Goal: Information Seeking & Learning: Learn about a topic

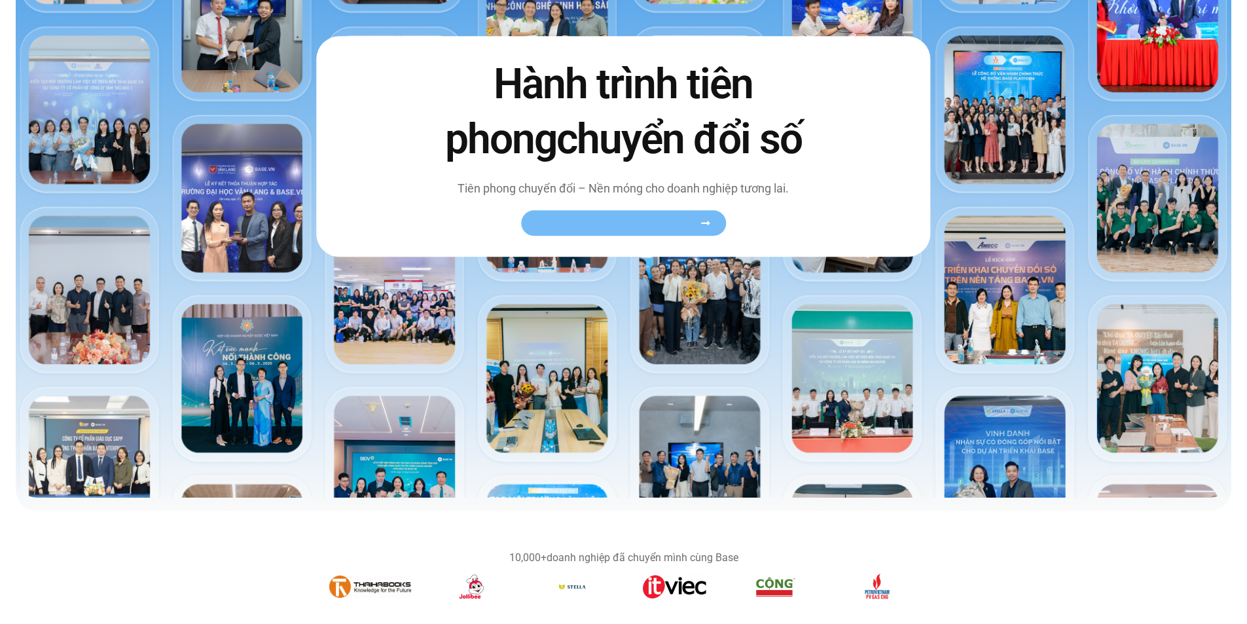
click at [677, 226] on span "Xem toàn bộ câu chuyện khách hàng" at bounding box center [617, 223] width 160 height 10
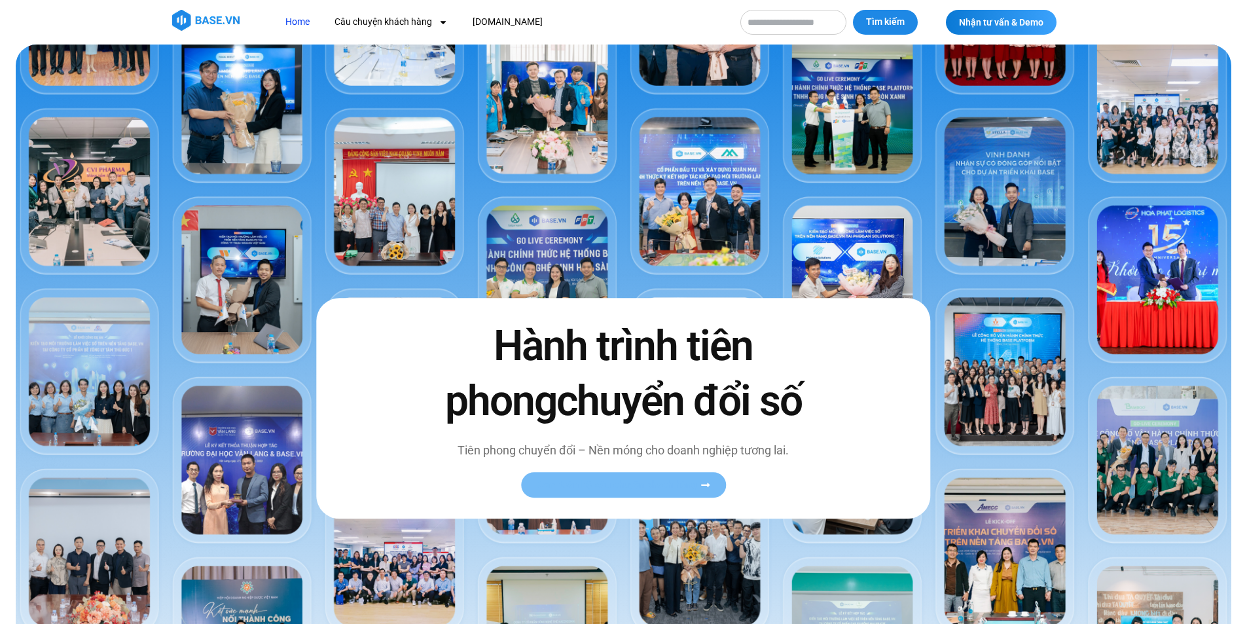
click at [670, 490] on link "Xem toàn bộ câu chuyện khách hàng" at bounding box center [623, 485] width 205 height 26
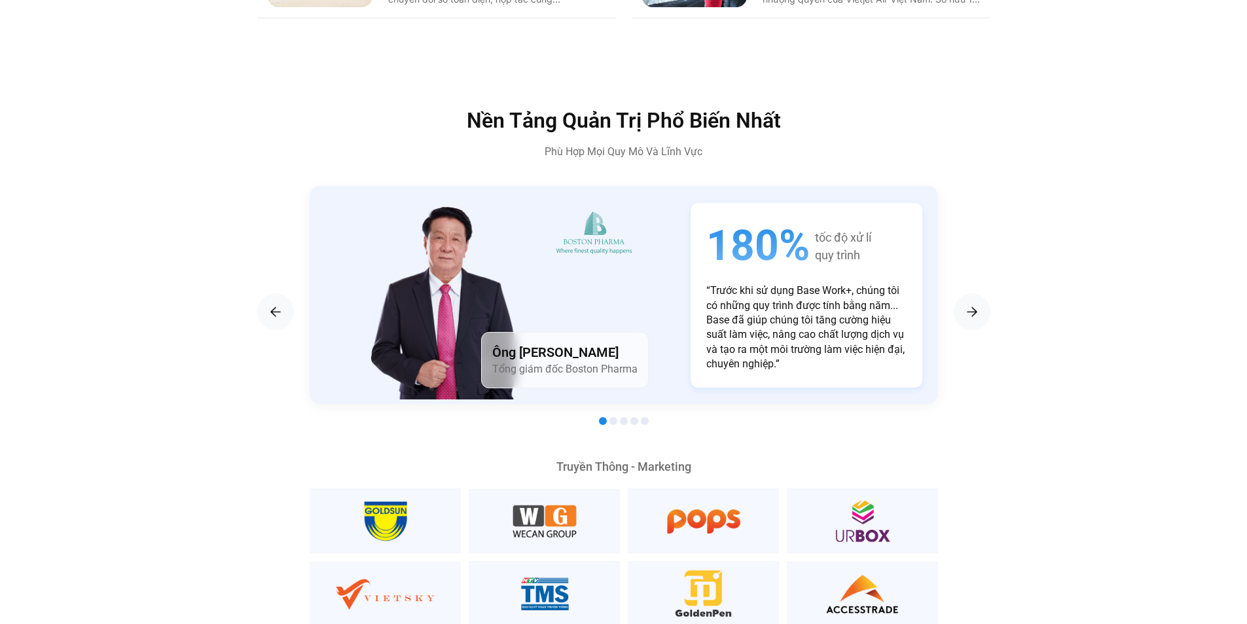
scroll to position [2094, 0]
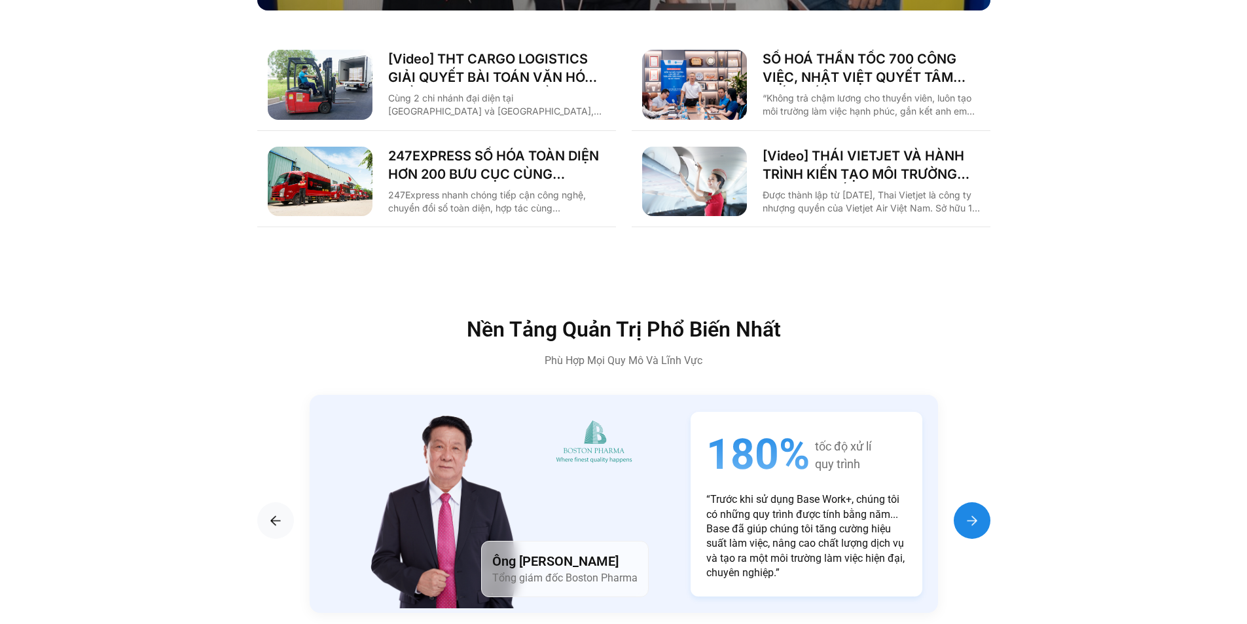
click at [972, 512] on img "Next slide" at bounding box center [972, 520] width 16 height 16
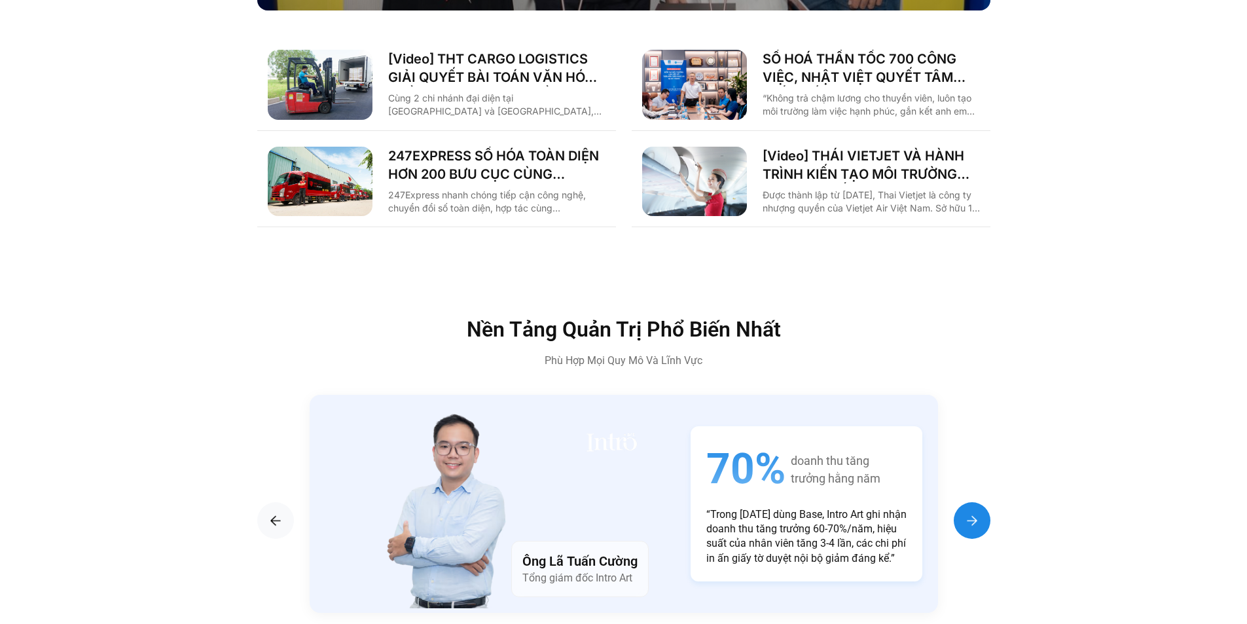
click at [972, 512] on img "Next slide" at bounding box center [972, 520] width 16 height 16
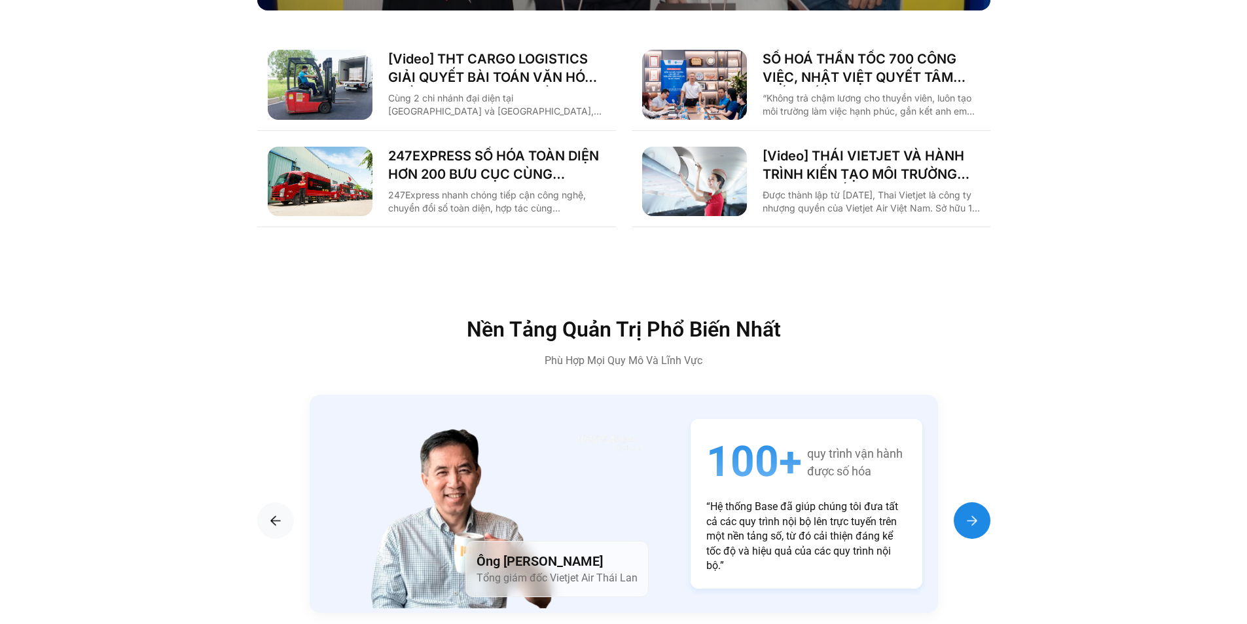
click at [972, 512] on img "Next slide" at bounding box center [972, 520] width 16 height 16
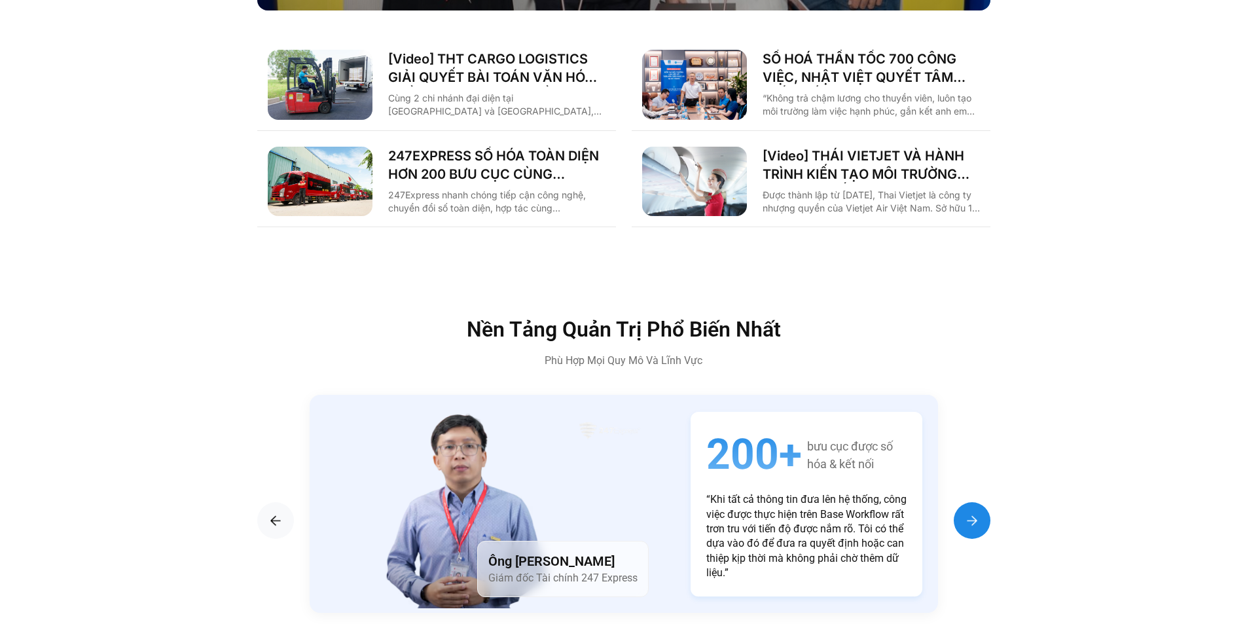
click at [972, 512] on img "Next slide" at bounding box center [972, 520] width 16 height 16
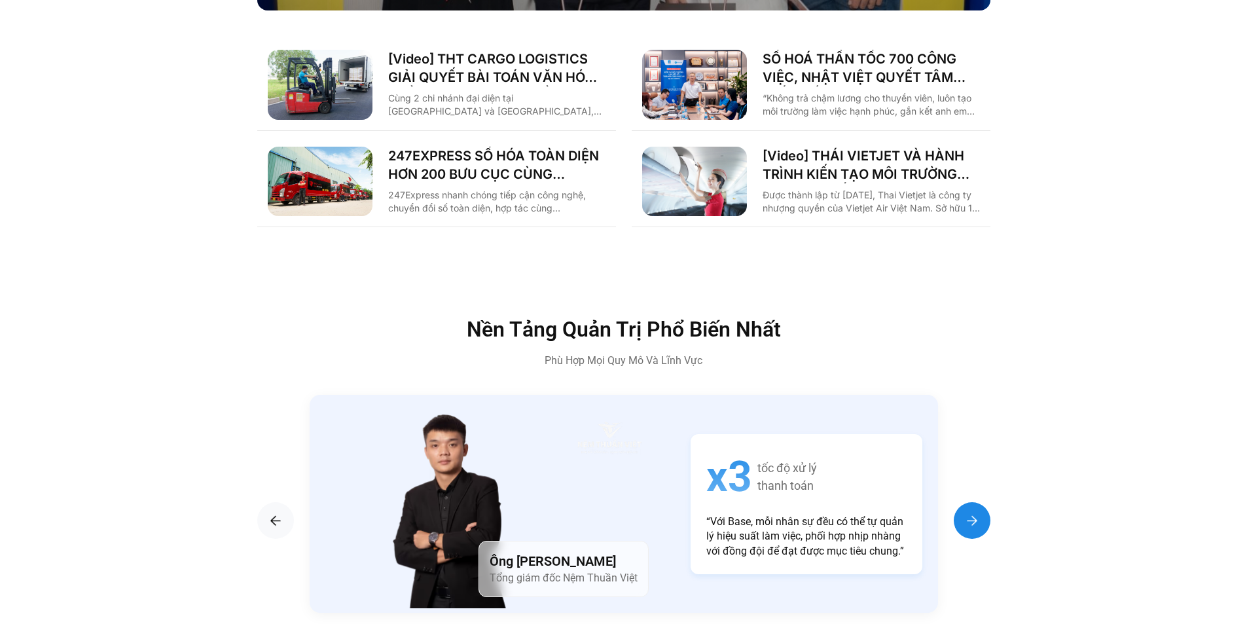
click at [972, 512] on img "Next slide" at bounding box center [972, 520] width 16 height 16
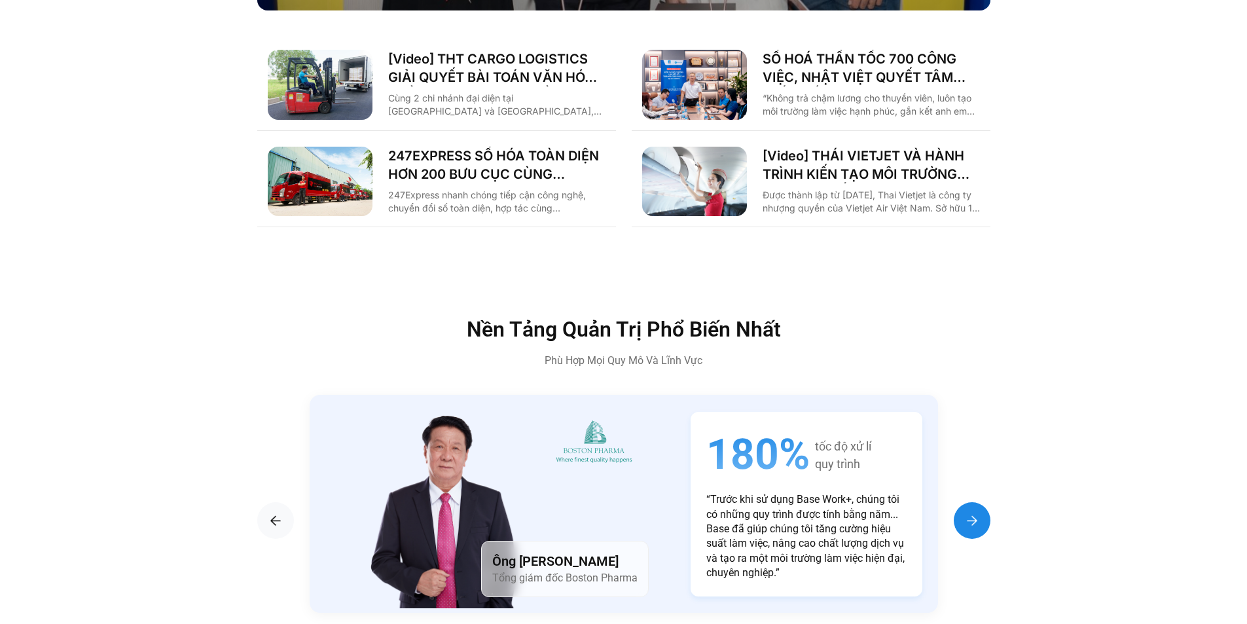
click at [972, 512] on img "Next slide" at bounding box center [972, 520] width 16 height 16
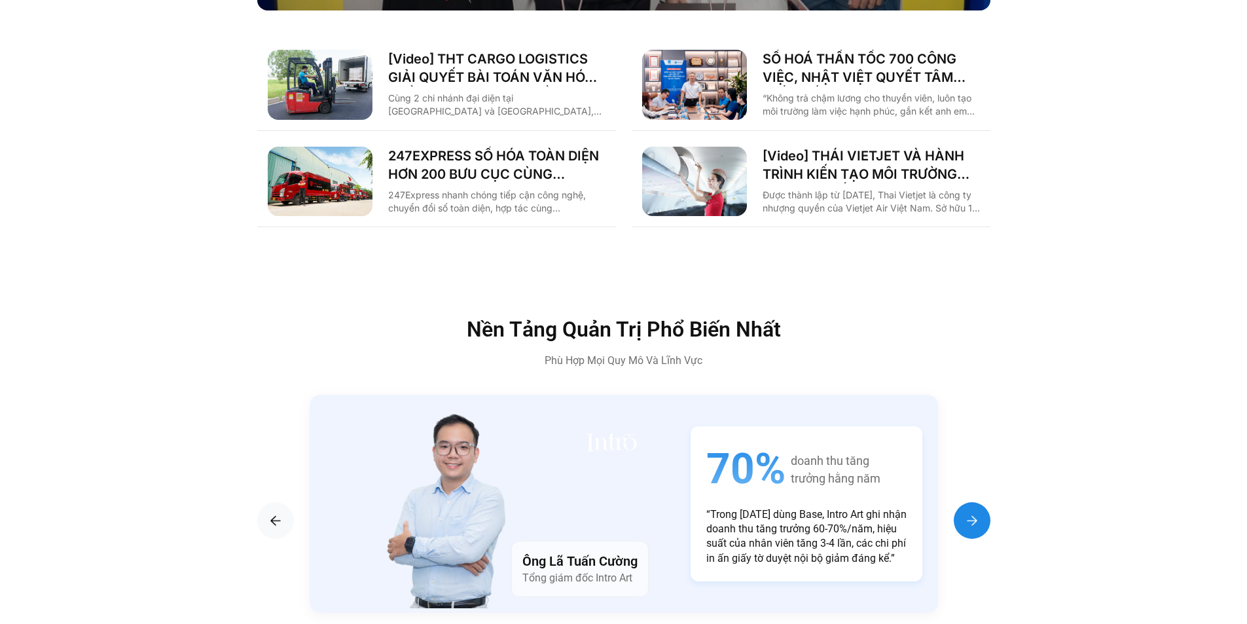
click at [972, 512] on img "Next slide" at bounding box center [972, 520] width 16 height 16
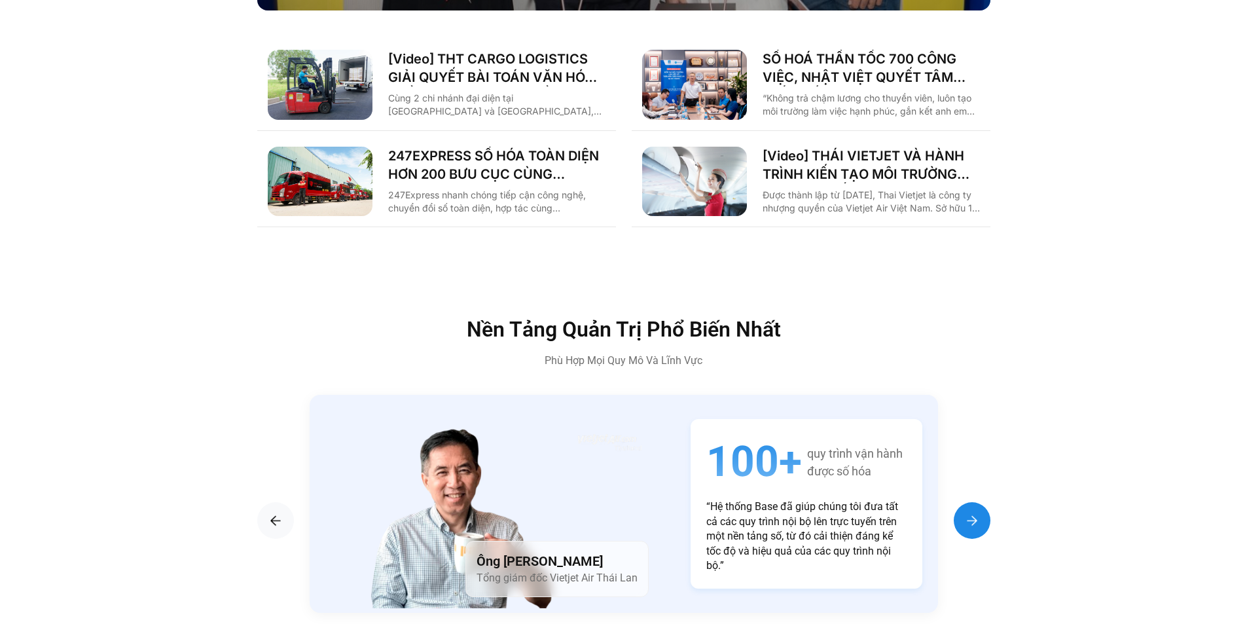
click at [972, 512] on img "Next slide" at bounding box center [972, 520] width 16 height 16
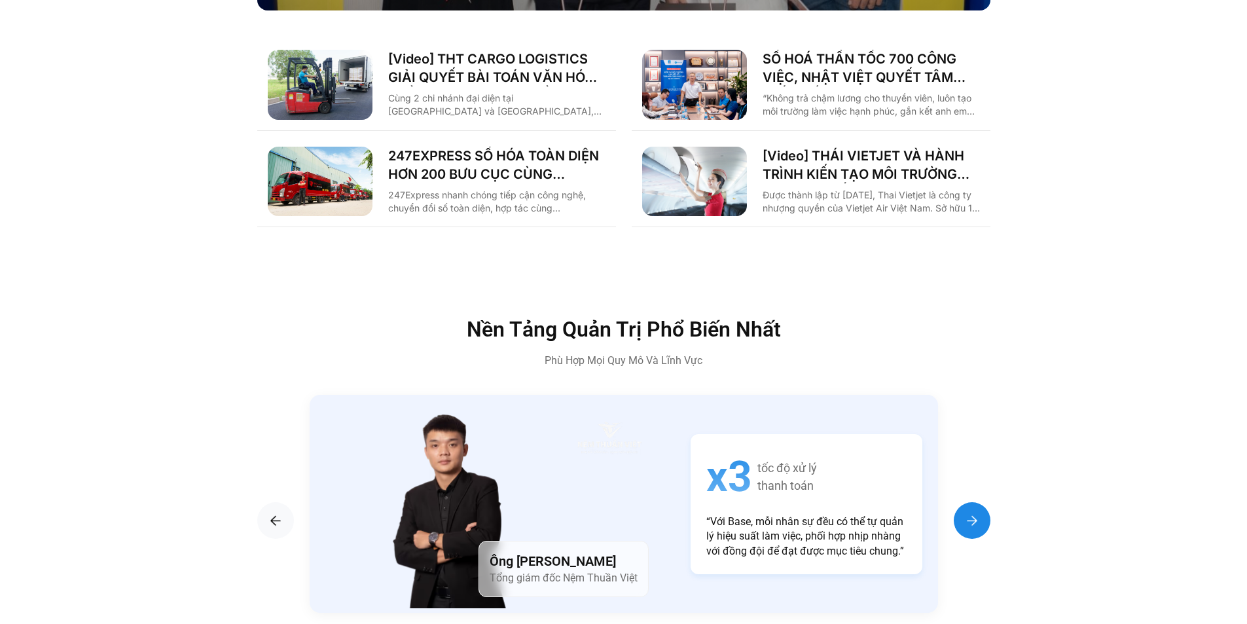
click at [972, 512] on img "Next slide" at bounding box center [972, 520] width 16 height 16
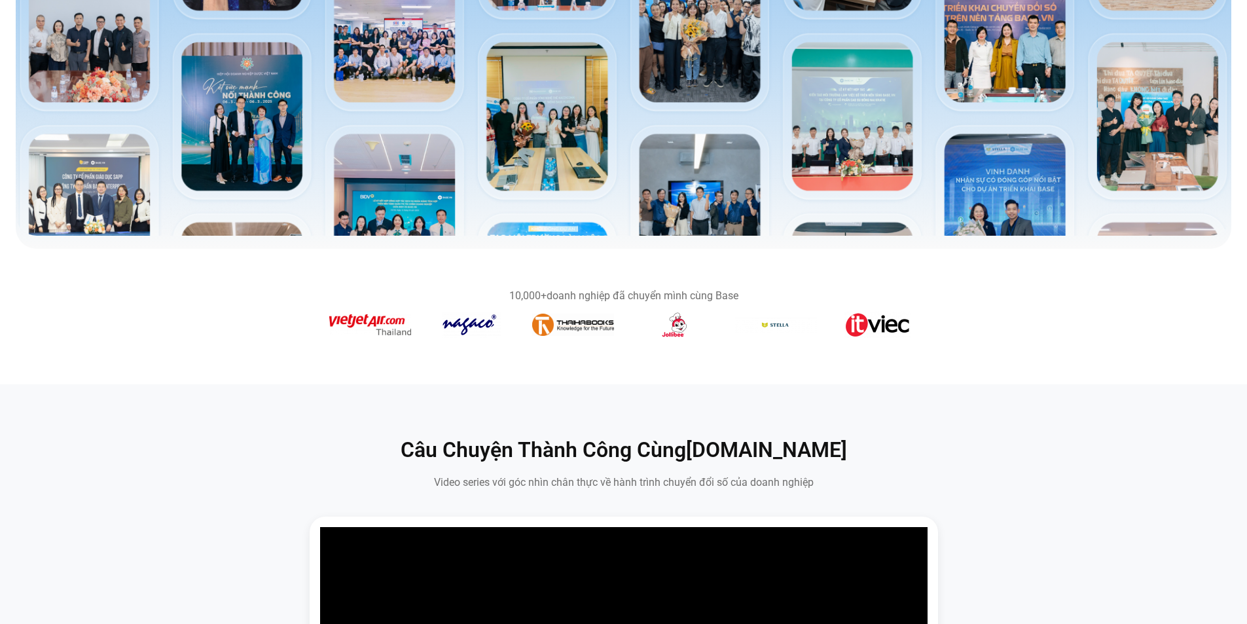
scroll to position [65, 0]
